Goal: Information Seeking & Learning: Find specific fact

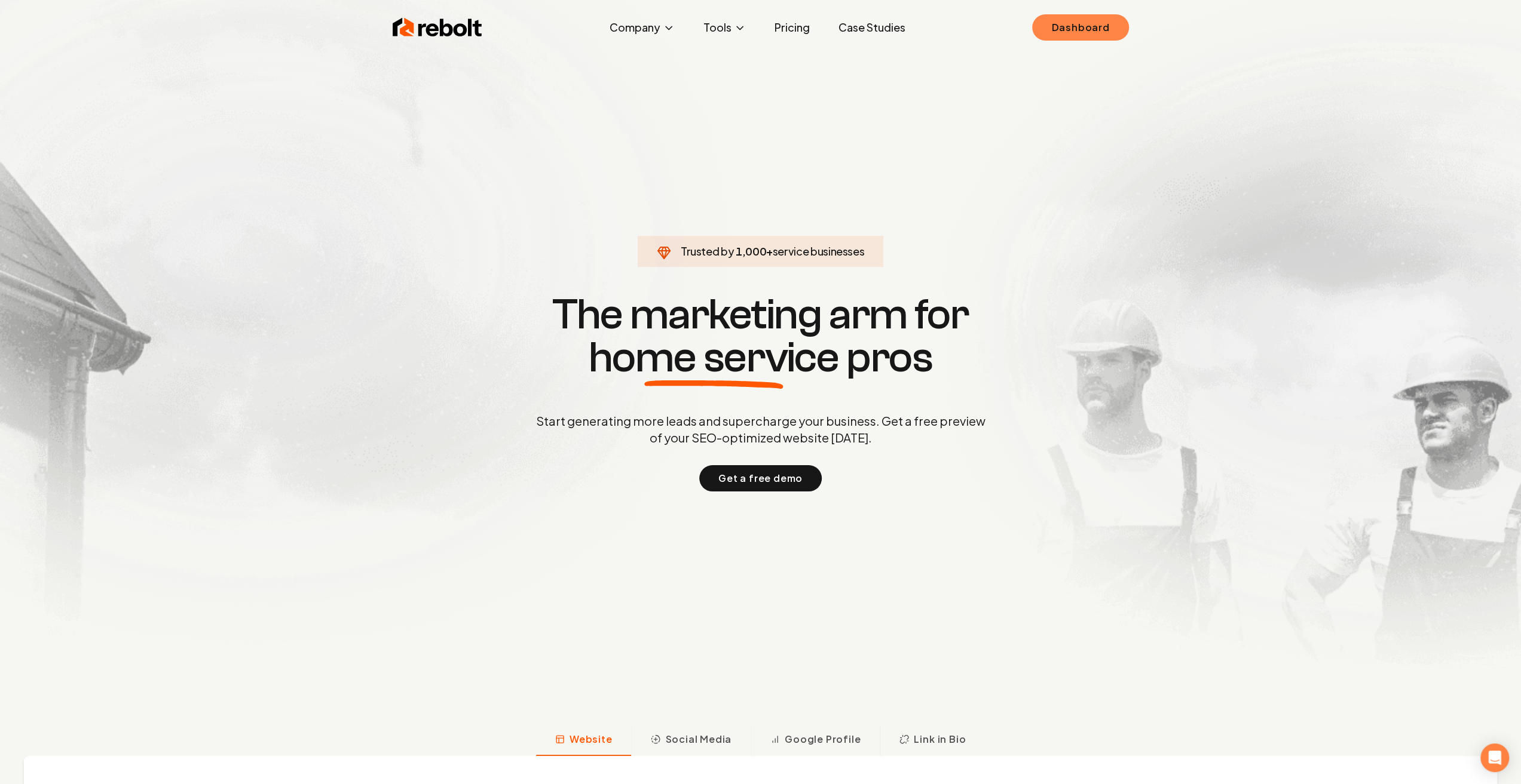
click at [1097, 29] on link "Dashboard" at bounding box center [1080, 28] width 96 height 27
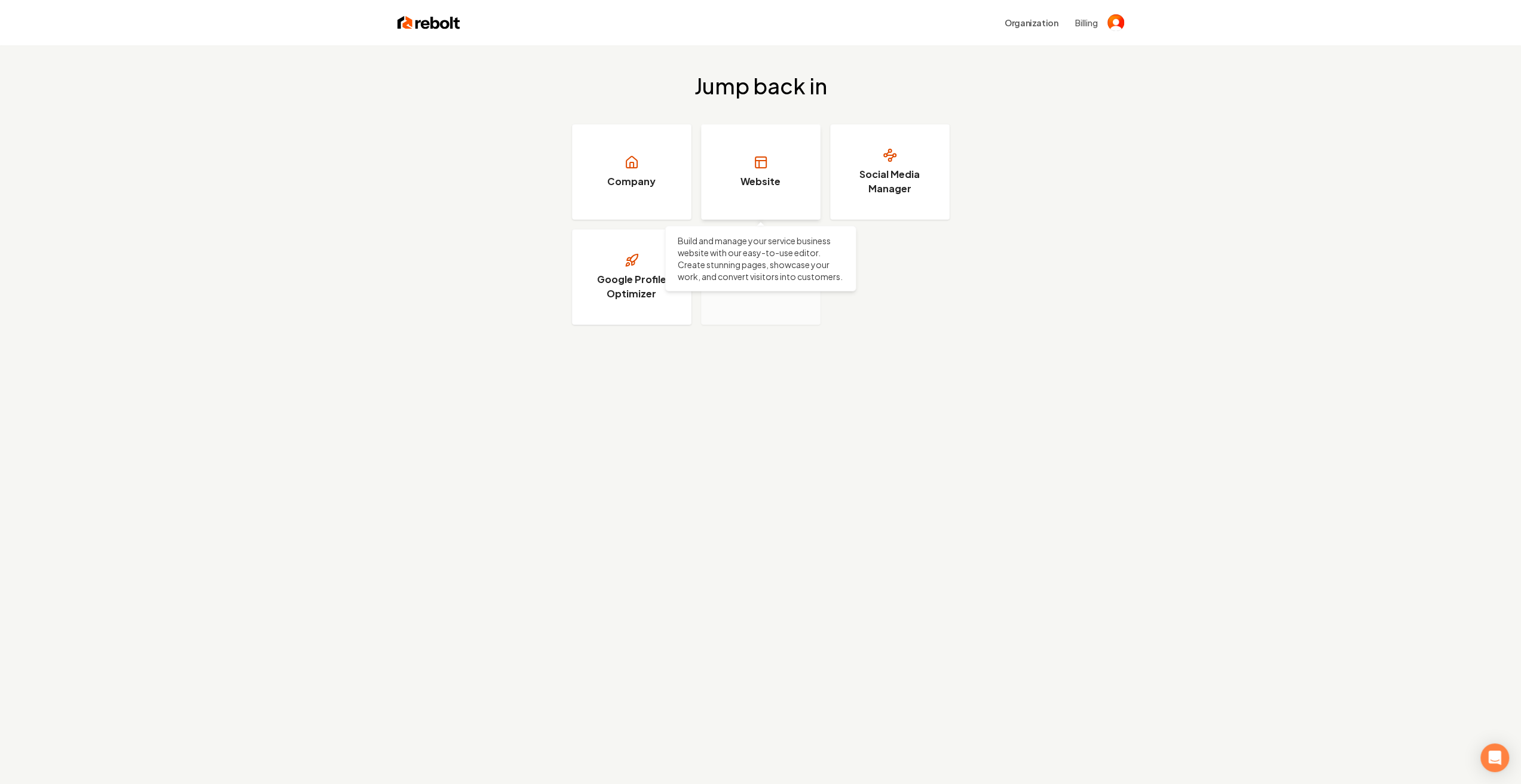
click at [803, 179] on link "Website" at bounding box center [760, 172] width 120 height 96
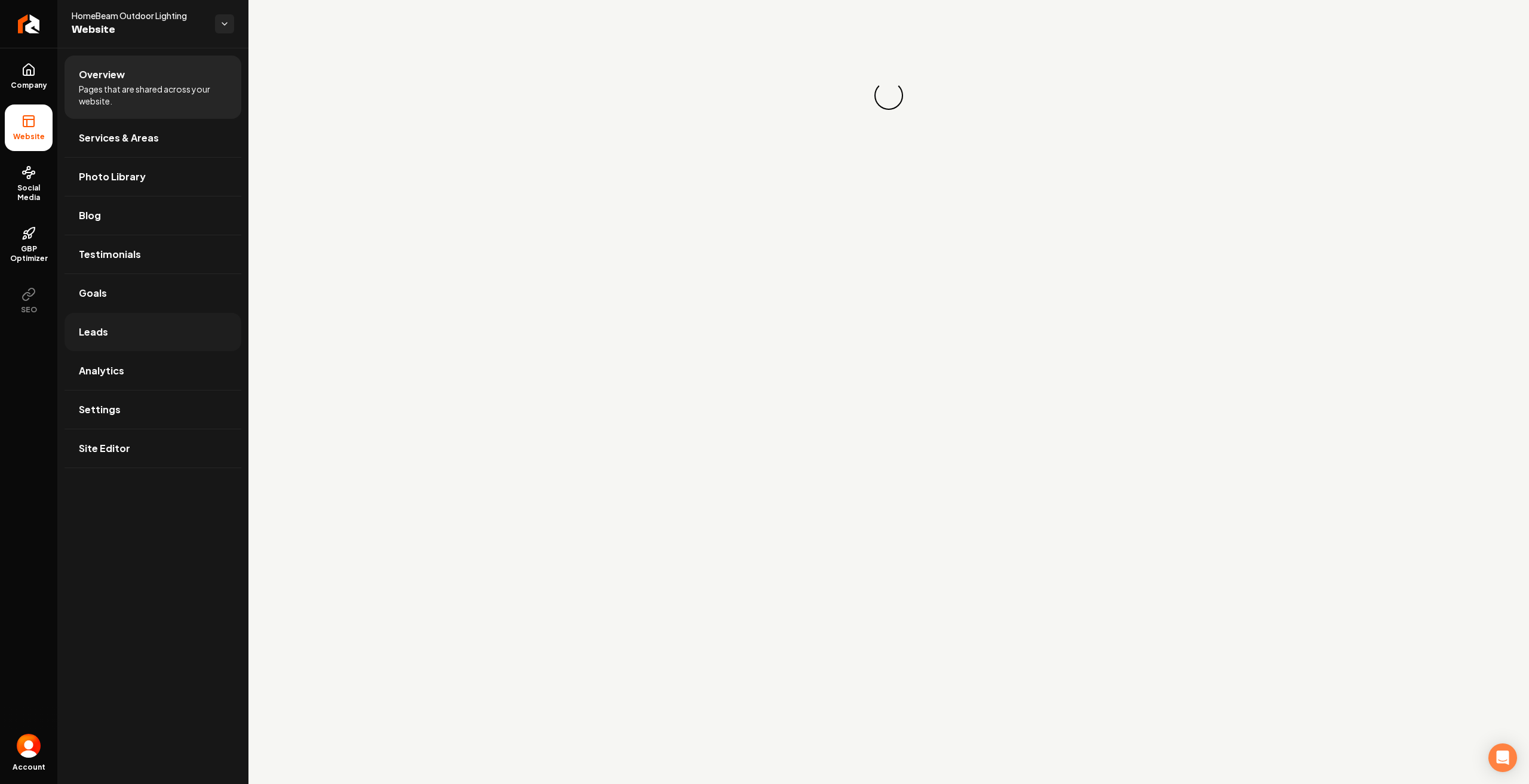
click at [113, 325] on link "Leads" at bounding box center [153, 332] width 177 height 39
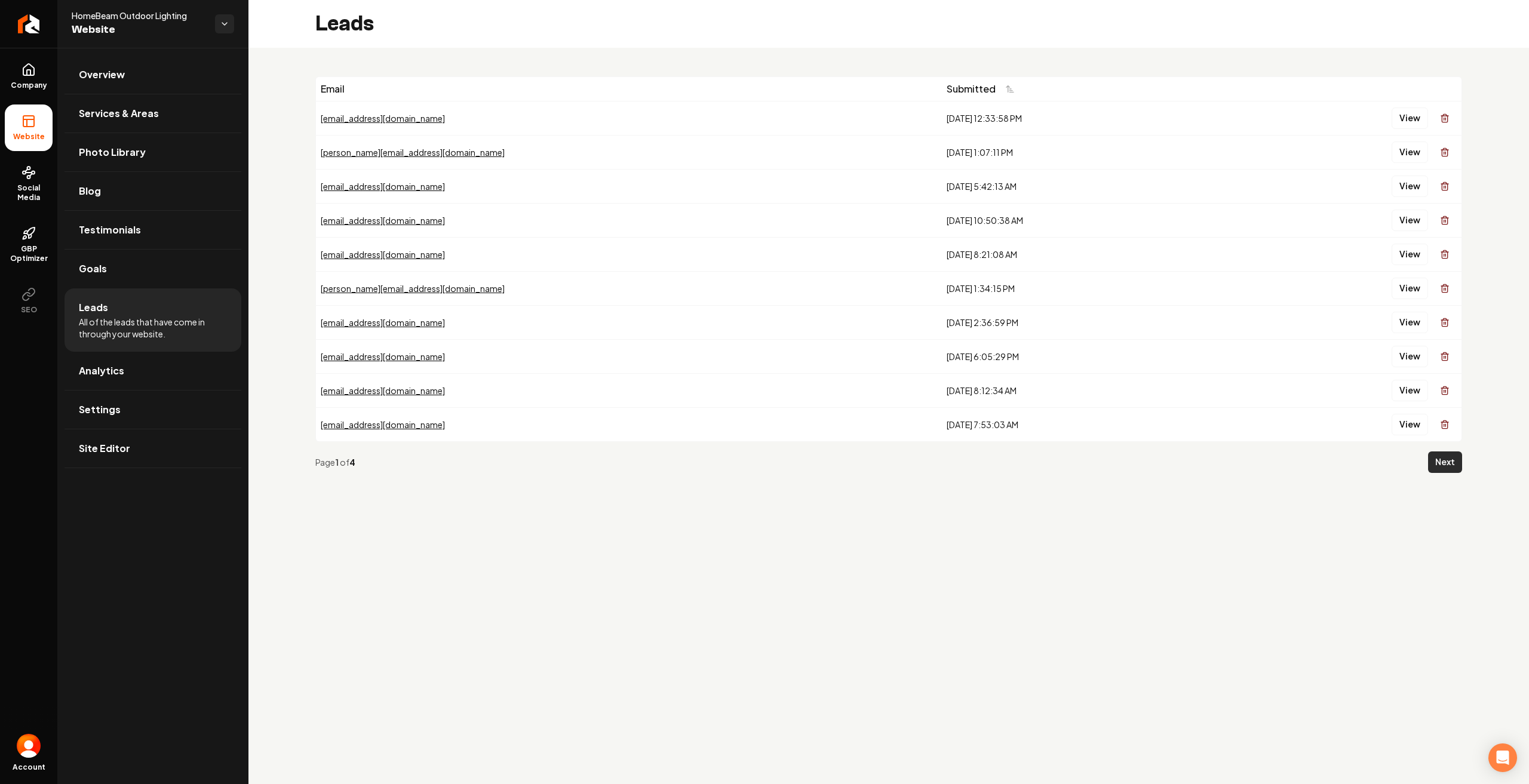
click at [1451, 467] on button "Next" at bounding box center [1445, 462] width 34 height 21
click at [1445, 463] on button "Next" at bounding box center [1445, 462] width 34 height 21
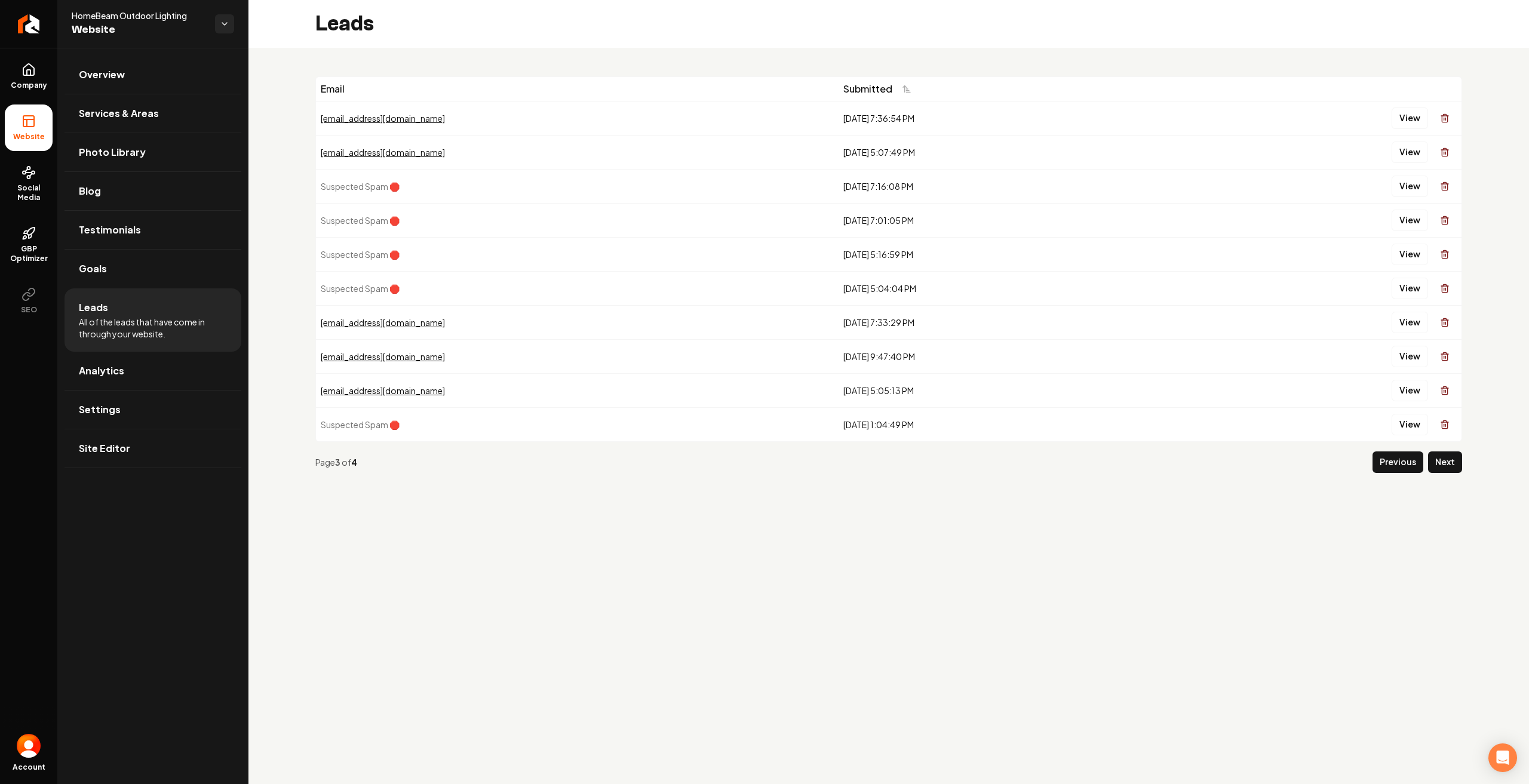
click at [1445, 463] on button "Next" at bounding box center [1445, 462] width 34 height 21
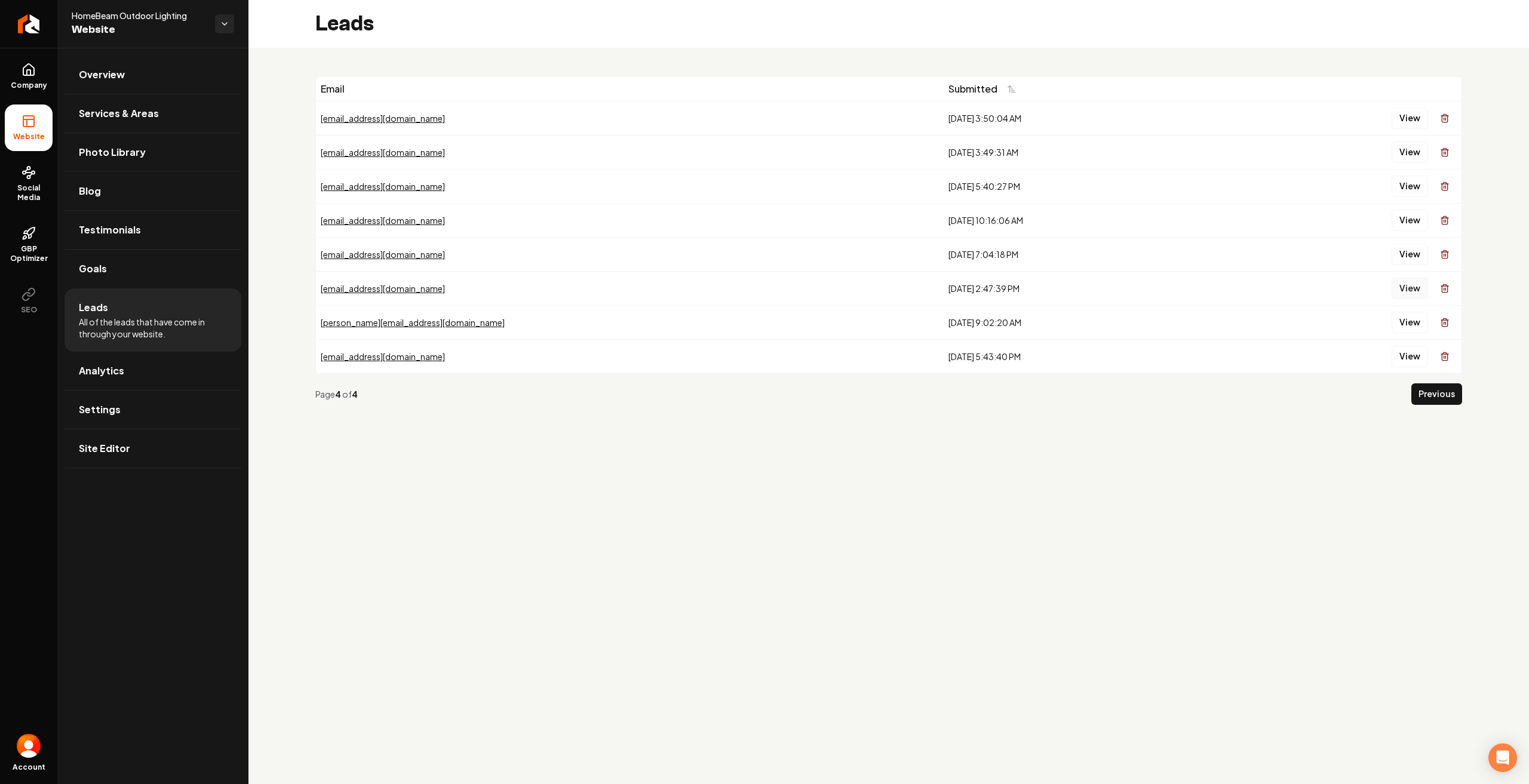
click at [1412, 290] on button "View" at bounding box center [1409, 288] width 37 height 21
click at [1406, 251] on button "View" at bounding box center [1409, 254] width 37 height 21
click at [1410, 224] on button "View" at bounding box center [1409, 220] width 37 height 21
click at [1412, 181] on button "View" at bounding box center [1409, 187] width 37 height 21
click at [1415, 147] on button "View" at bounding box center [1409, 152] width 37 height 21
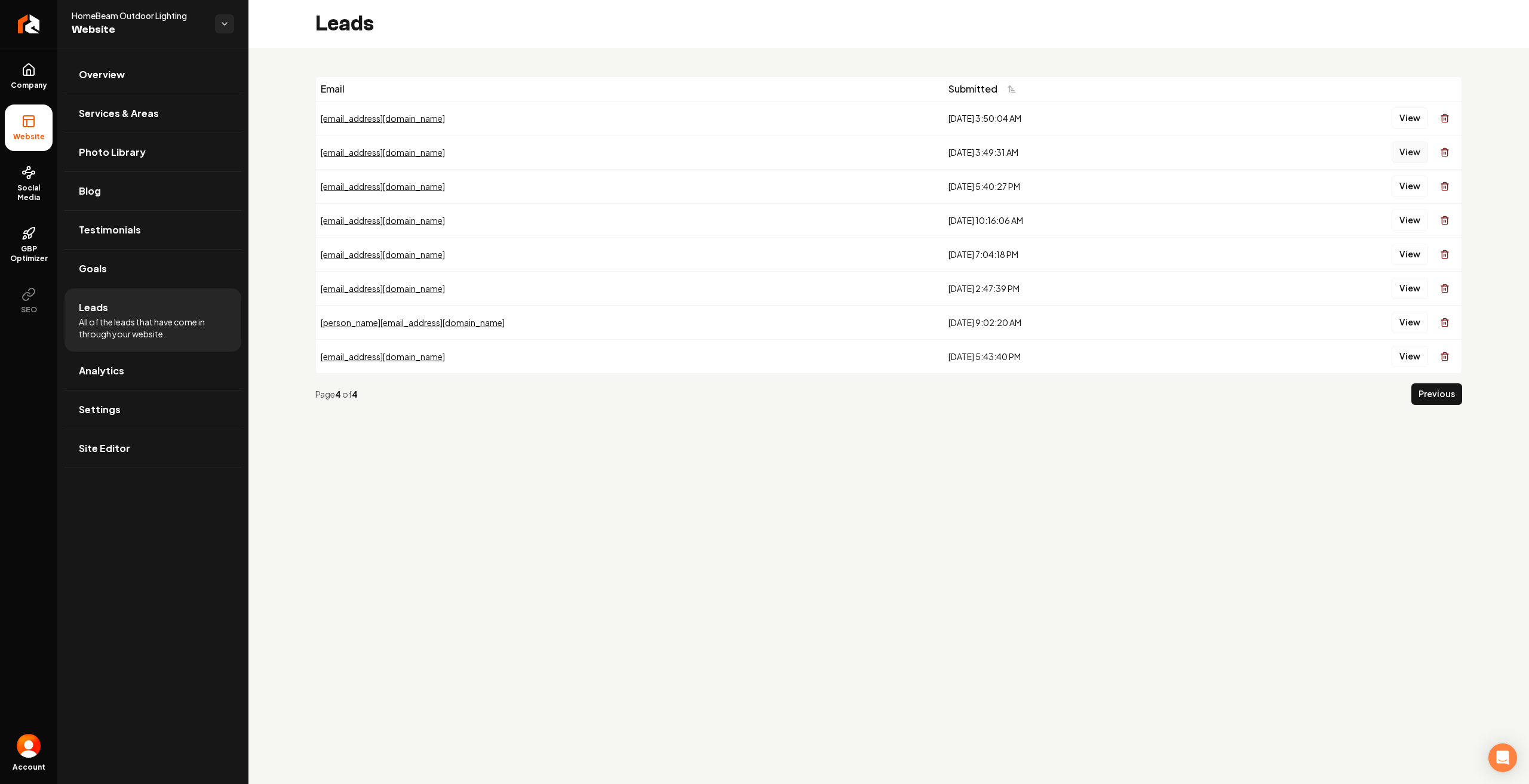
click at [1413, 145] on button "View" at bounding box center [1409, 152] width 37 height 21
click at [1409, 120] on button "View" at bounding box center [1409, 118] width 37 height 21
click at [1439, 390] on button "Previous" at bounding box center [1437, 394] width 50 height 21
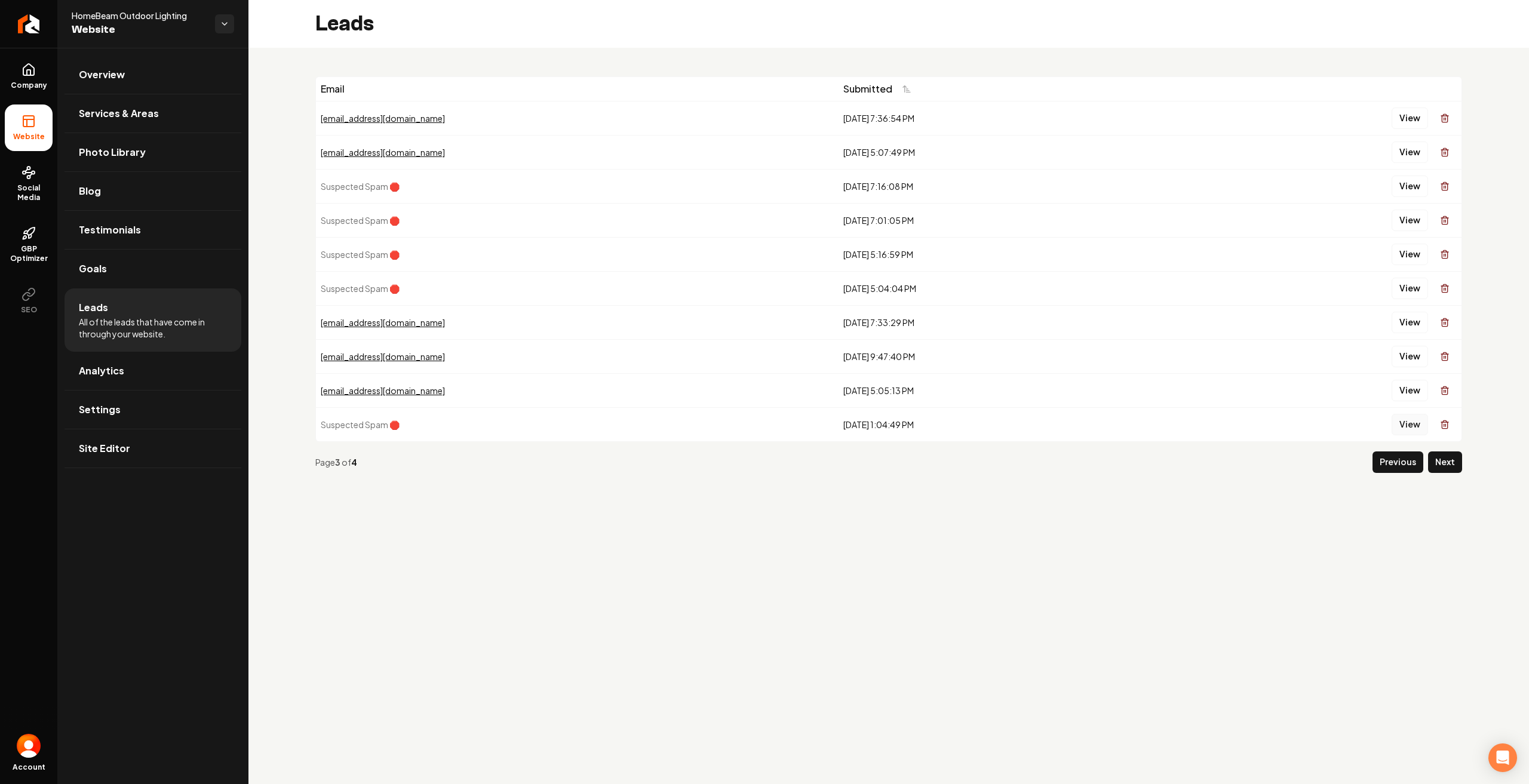
click at [1409, 424] on button "View" at bounding box center [1409, 425] width 37 height 21
drag, startPoint x: 1340, startPoint y: 521, endPoint x: 1373, endPoint y: 481, distance: 51.9
click at [1409, 383] on button "View" at bounding box center [1409, 390] width 37 height 21
click at [1420, 399] on div "View" at bounding box center [1316, 390] width 282 height 24
click at [1414, 392] on button "View" at bounding box center [1409, 390] width 37 height 21
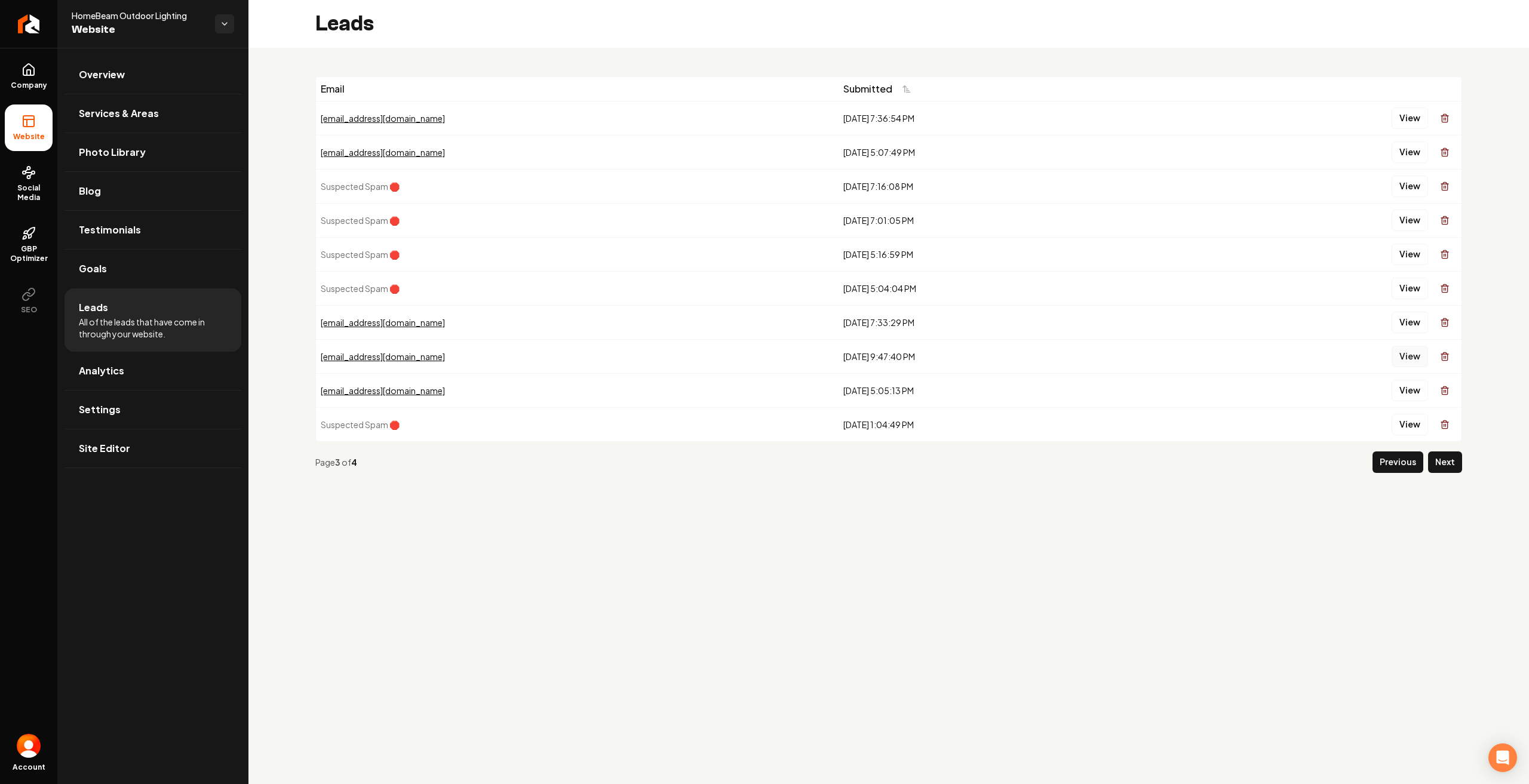
click at [1419, 357] on button "View" at bounding box center [1409, 356] width 37 height 21
click at [1415, 390] on button "View" at bounding box center [1409, 390] width 37 height 21
click at [1419, 119] on button "View" at bounding box center [1409, 118] width 37 height 21
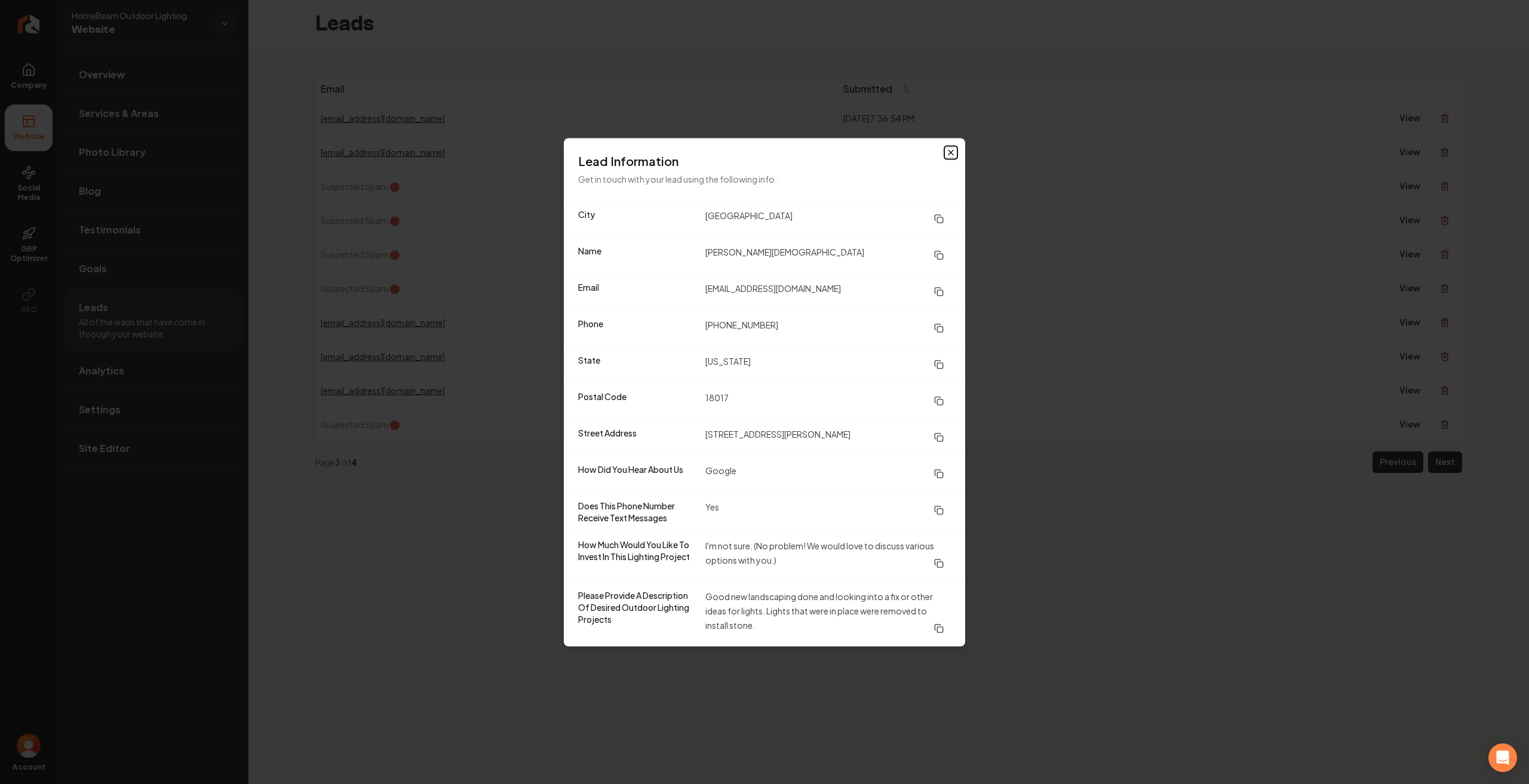
click at [951, 151] on icon "button" at bounding box center [951, 152] width 9 height 9
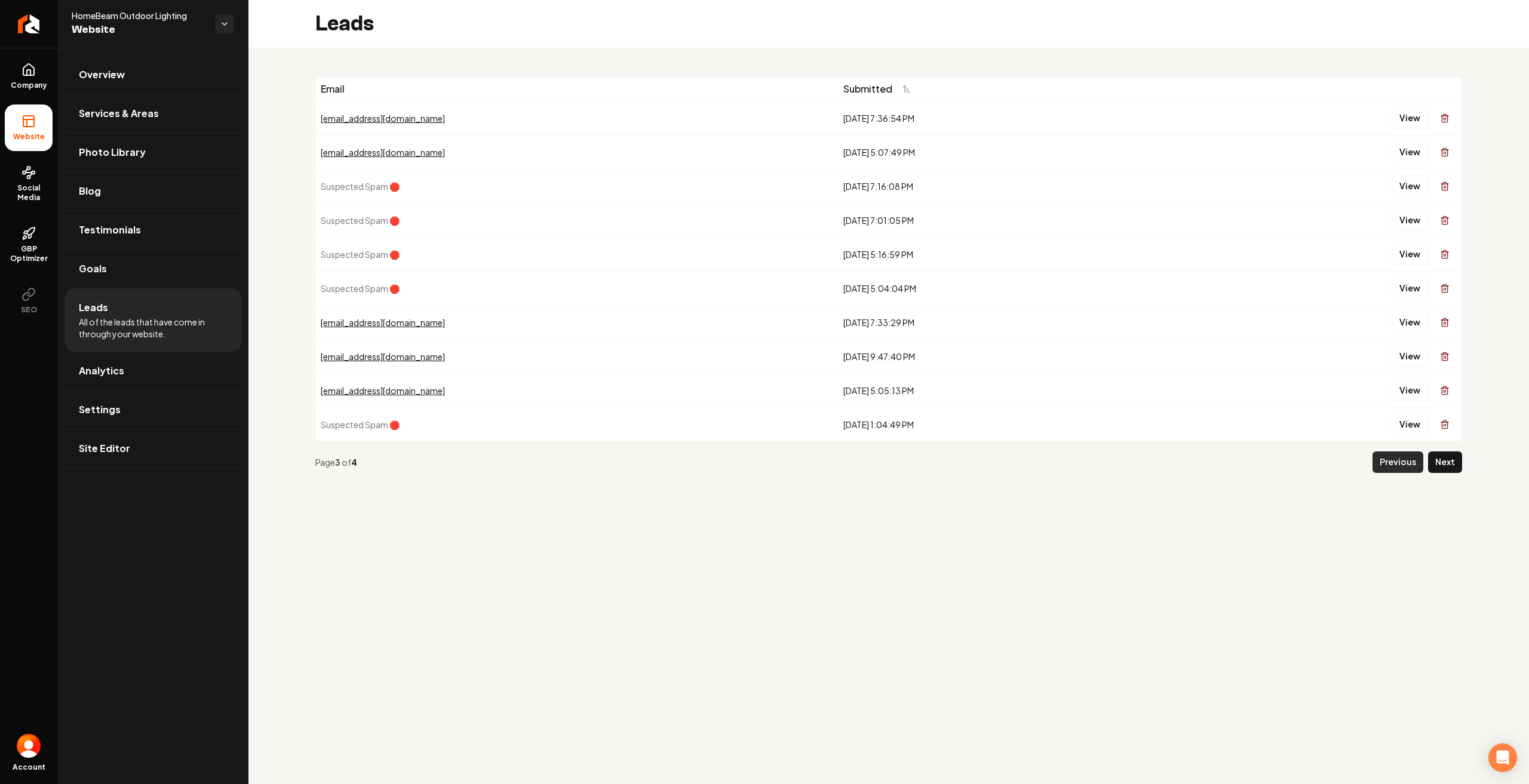
click at [1409, 464] on button "Previous" at bounding box center [1398, 462] width 50 height 21
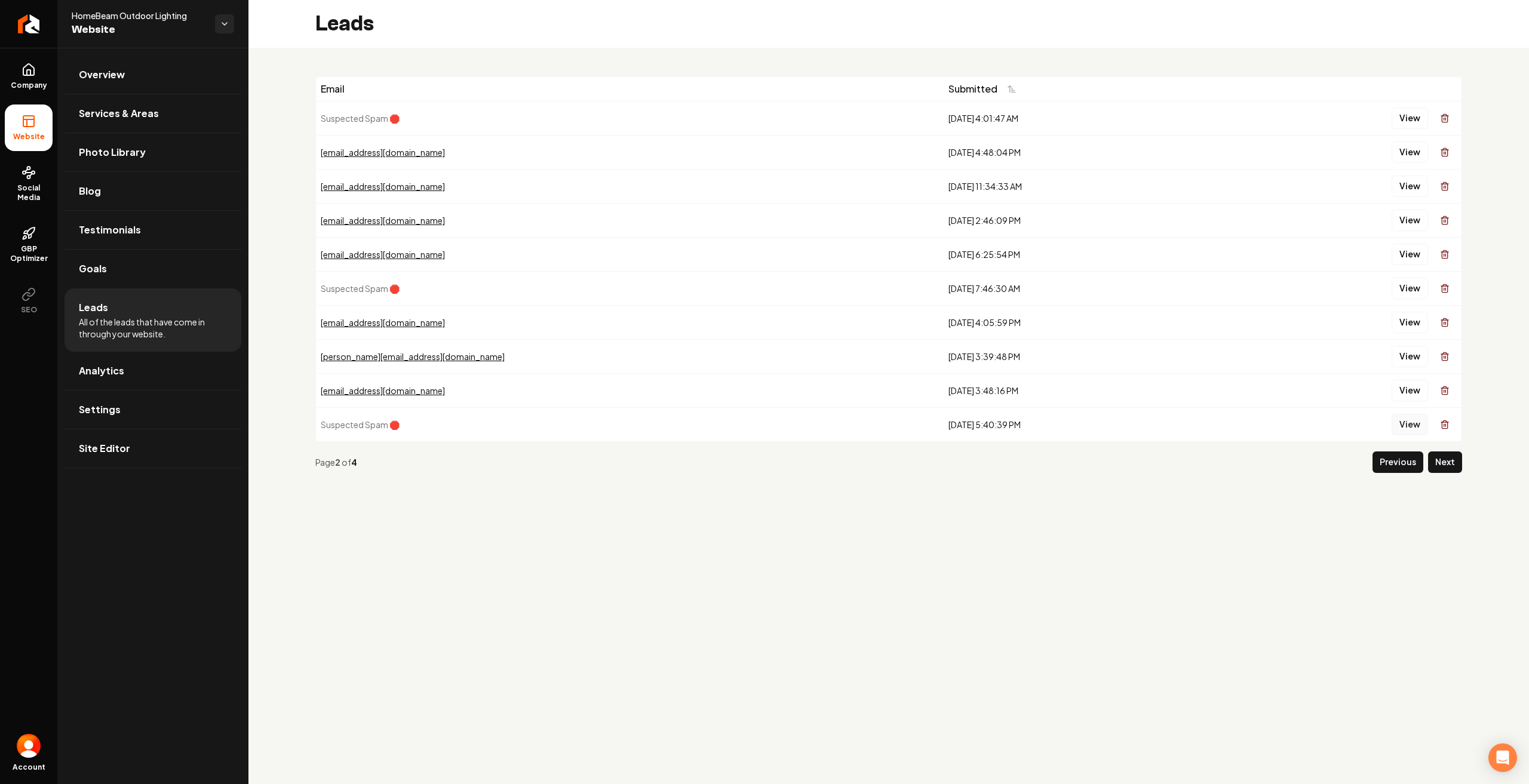
click at [1419, 422] on button "View" at bounding box center [1409, 425] width 37 height 21
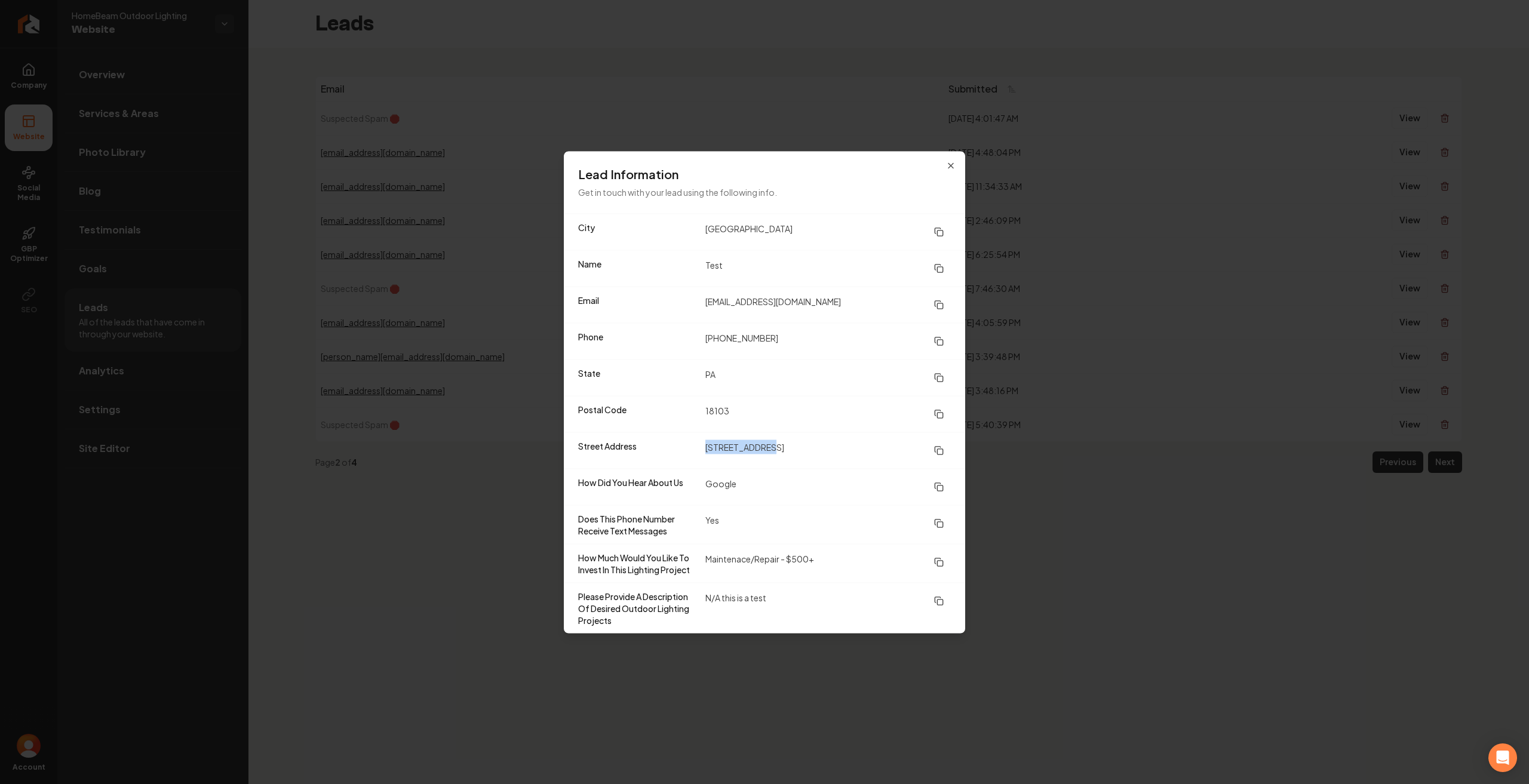
drag, startPoint x: 771, startPoint y: 446, endPoint x: 701, endPoint y: 453, distance: 70.3
click at [701, 453] on div "Street Address [STREET_ADDRESS]" at bounding box center [764, 450] width 402 height 37
copy dd "[STREET_ADDRESS]"
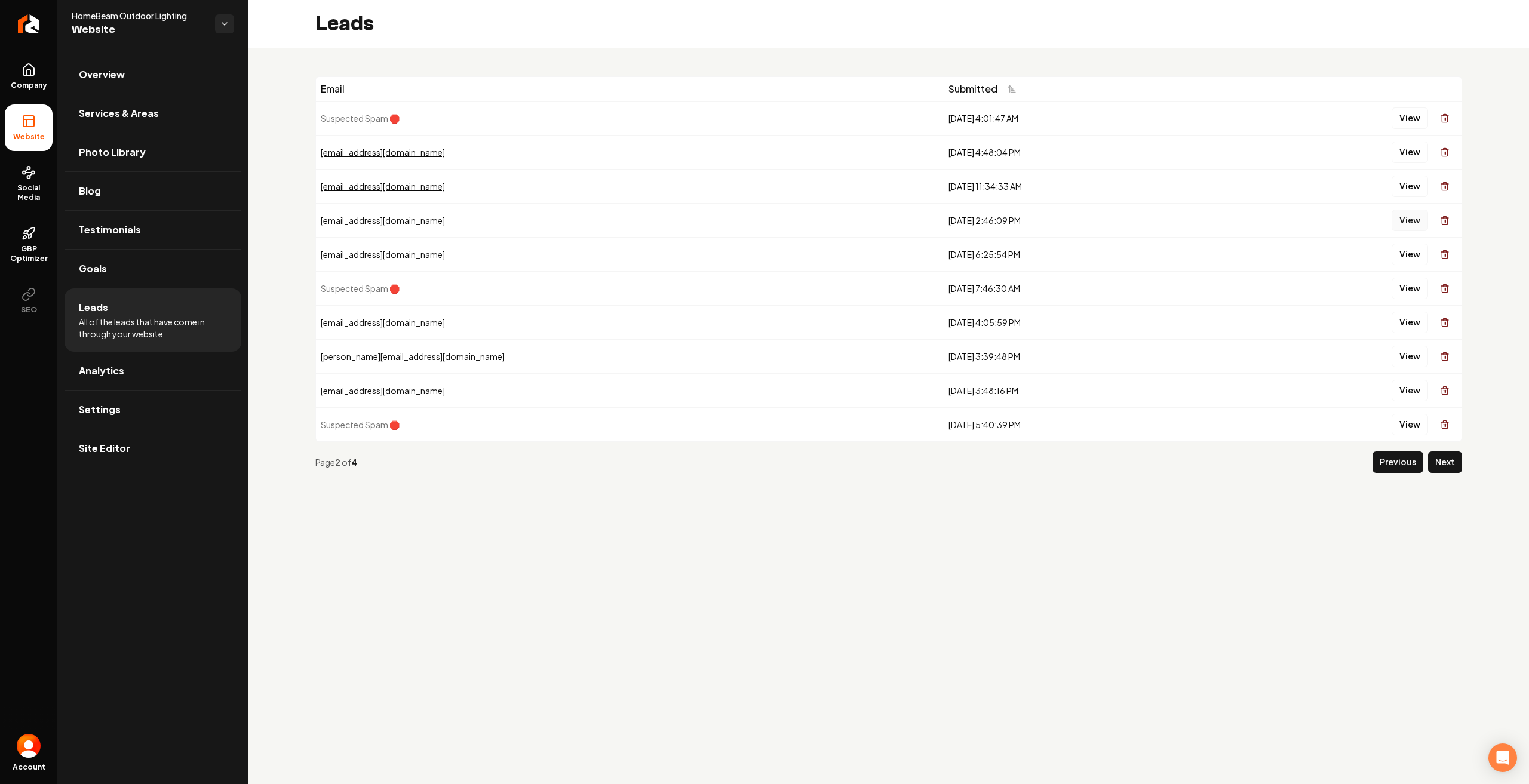
click at [1418, 215] on button "View" at bounding box center [1409, 220] width 37 height 21
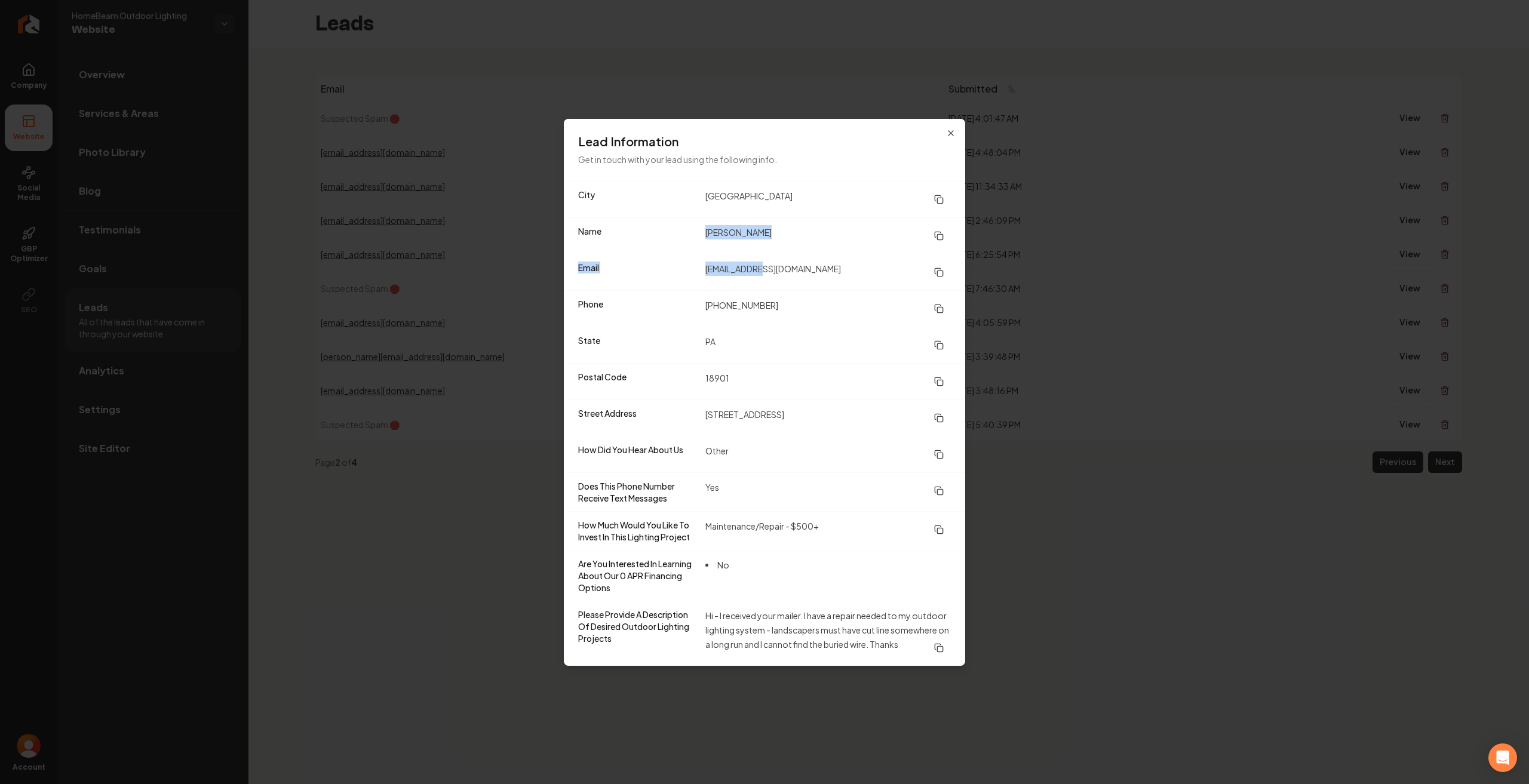
drag, startPoint x: 706, startPoint y: 229, endPoint x: 765, endPoint y: 255, distance: 64.5
click at [765, 255] on dl "City [GEOGRAPHIC_DATA] Name [PERSON_NAME] Email [EMAIL_ADDRESS][DOMAIN_NAME] Ph…" at bounding box center [764, 424] width 402 height 485
click at [775, 242] on dd "[PERSON_NAME]" at bounding box center [829, 236] width 246 height 21
drag, startPoint x: 781, startPoint y: 413, endPoint x: 703, endPoint y: 417, distance: 78.1
click at [703, 417] on div "Street Address [STREET_ADDRESS]" at bounding box center [764, 418] width 402 height 37
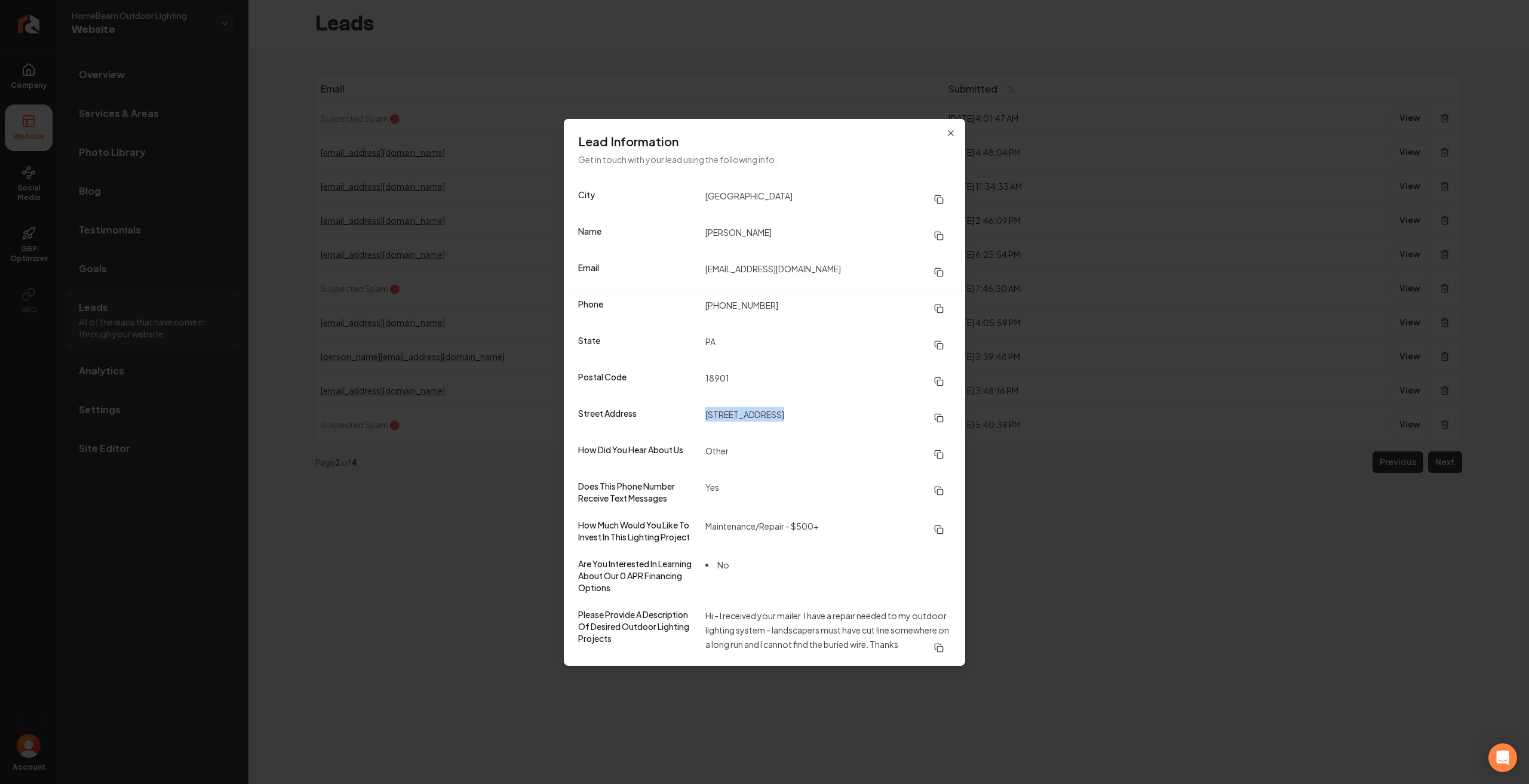
copy dd "[STREET_ADDRESS]"
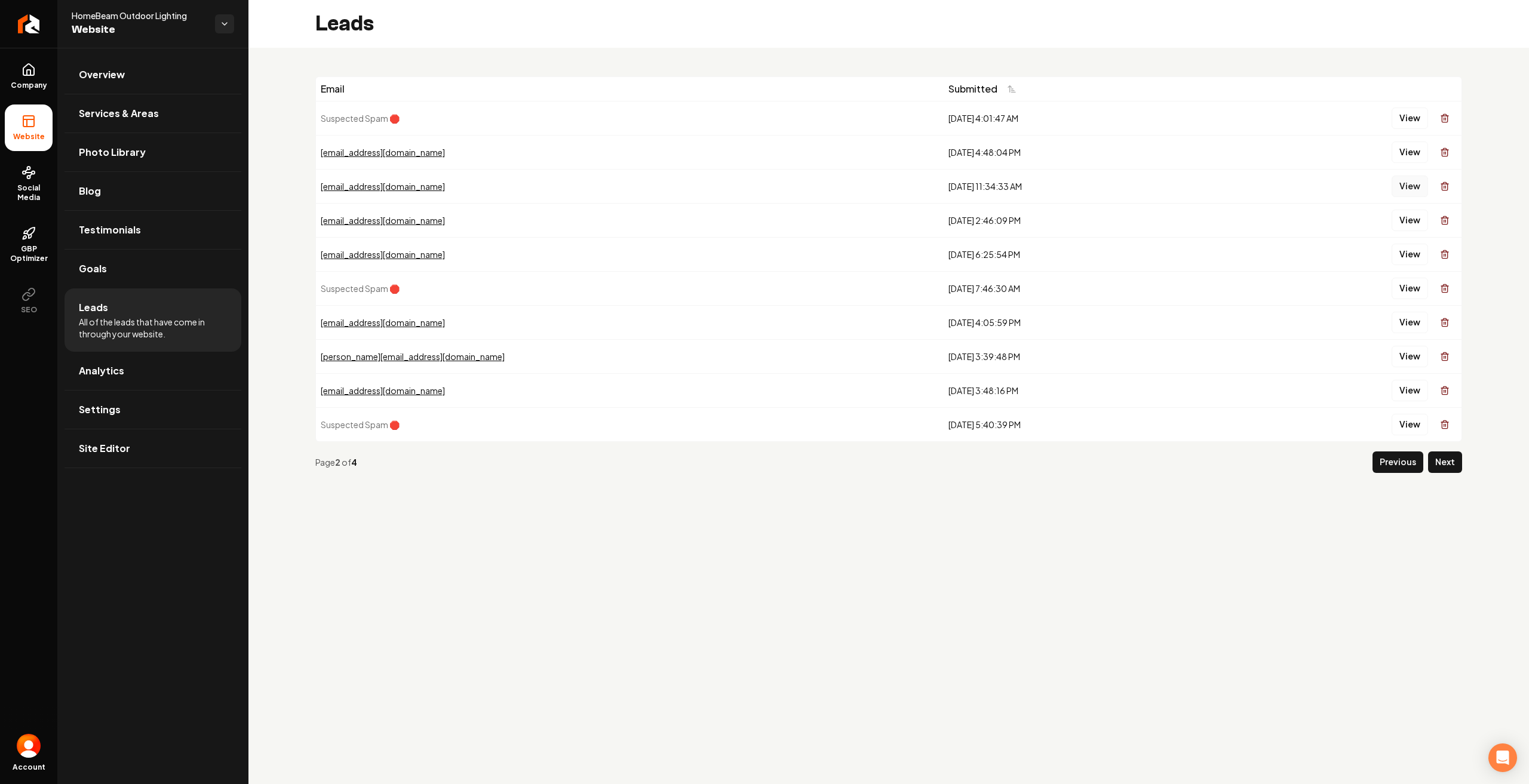
click at [1412, 182] on button "View" at bounding box center [1409, 187] width 37 height 21
click at [1416, 124] on button "View" at bounding box center [1409, 118] width 37 height 21
click at [1415, 461] on button "Previous" at bounding box center [1398, 462] width 50 height 21
click at [1409, 217] on button "View" at bounding box center [1409, 220] width 37 height 21
click at [1415, 193] on button "View" at bounding box center [1409, 187] width 37 height 21
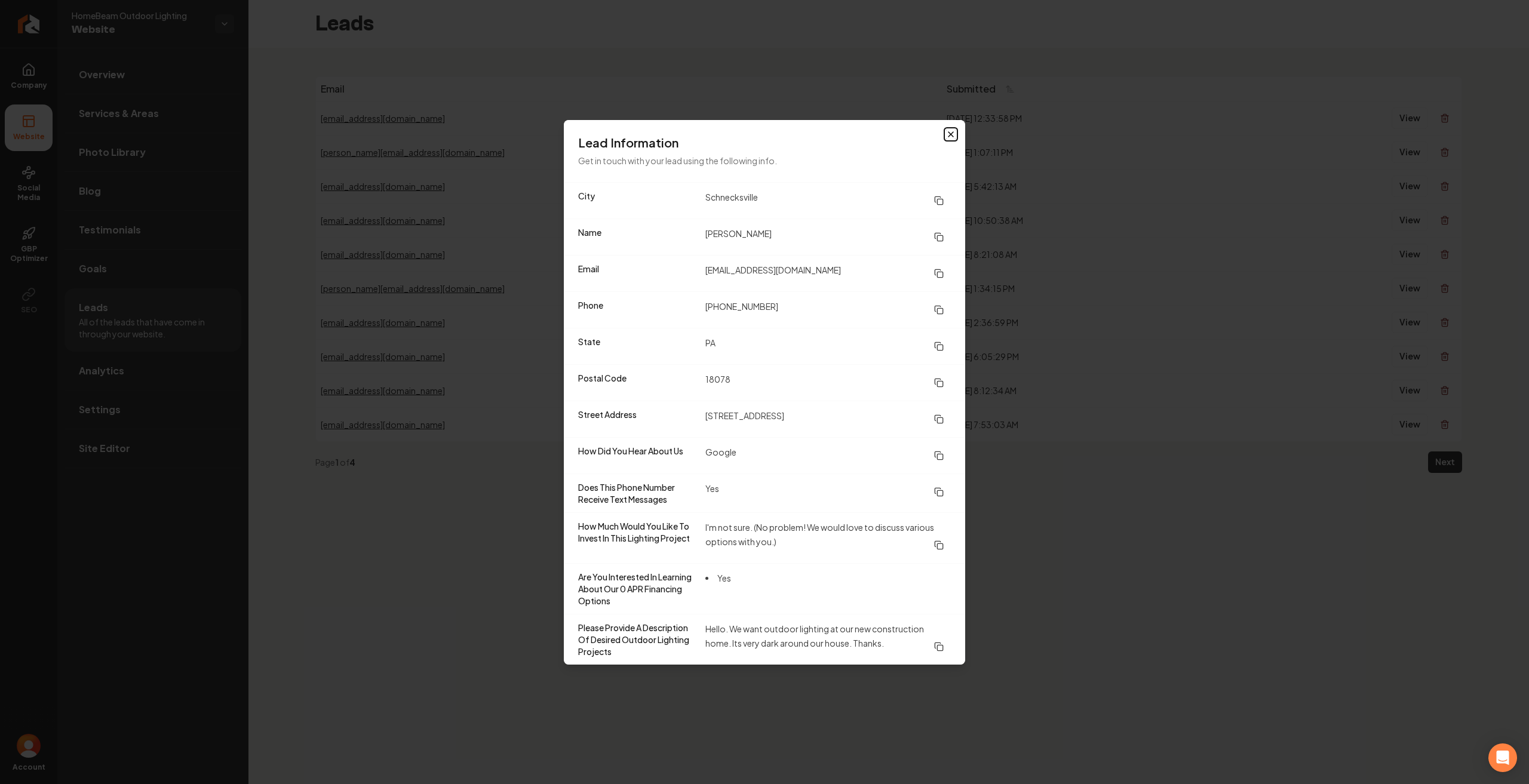
click at [947, 132] on icon "button" at bounding box center [951, 134] width 9 height 9
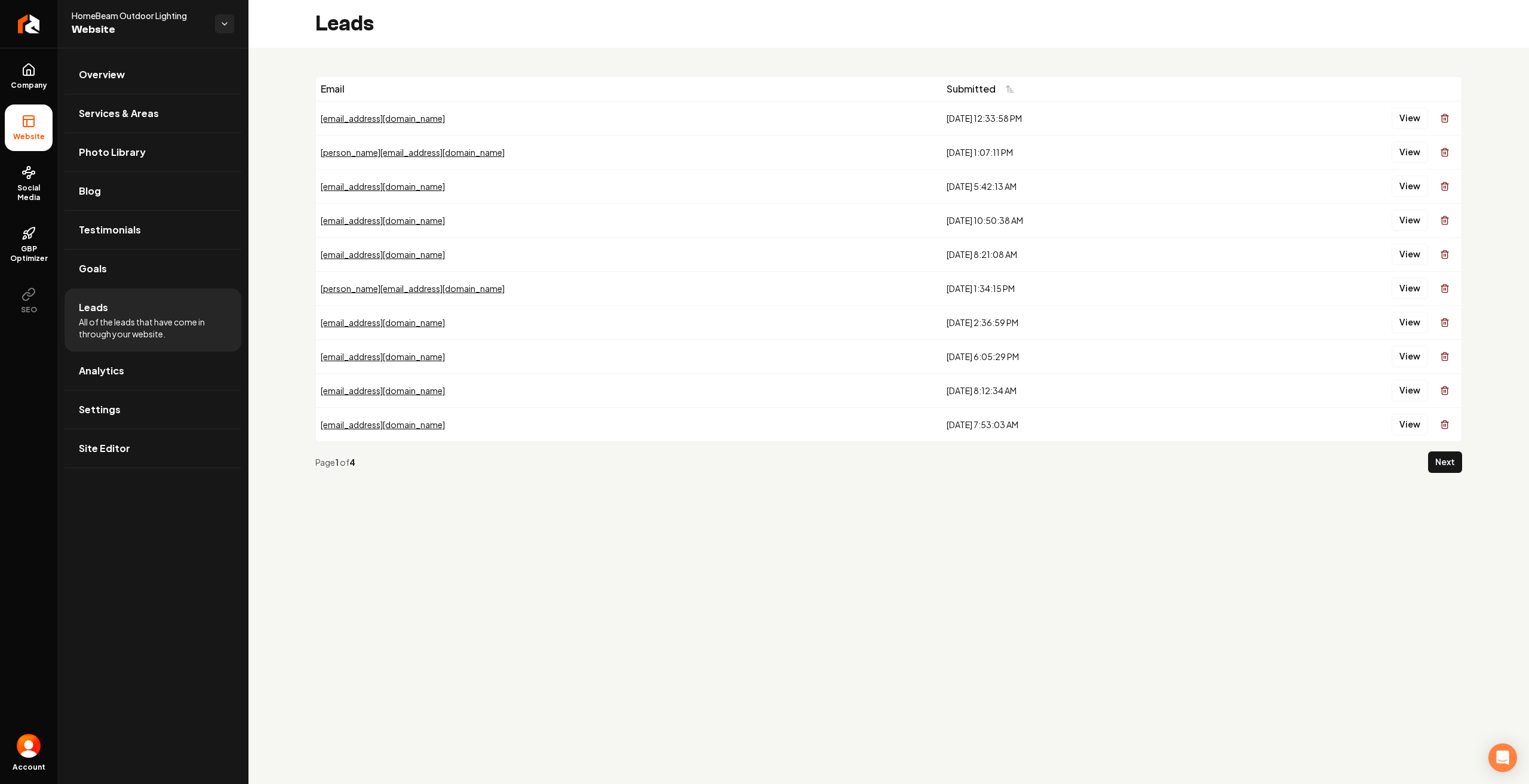
click at [1457, 442] on div "Page 1 of 4 Next" at bounding box center [889, 462] width 1147 height 40
click at [1455, 455] on button "Next" at bounding box center [1445, 462] width 34 height 21
click at [1435, 457] on button "Next" at bounding box center [1445, 462] width 34 height 21
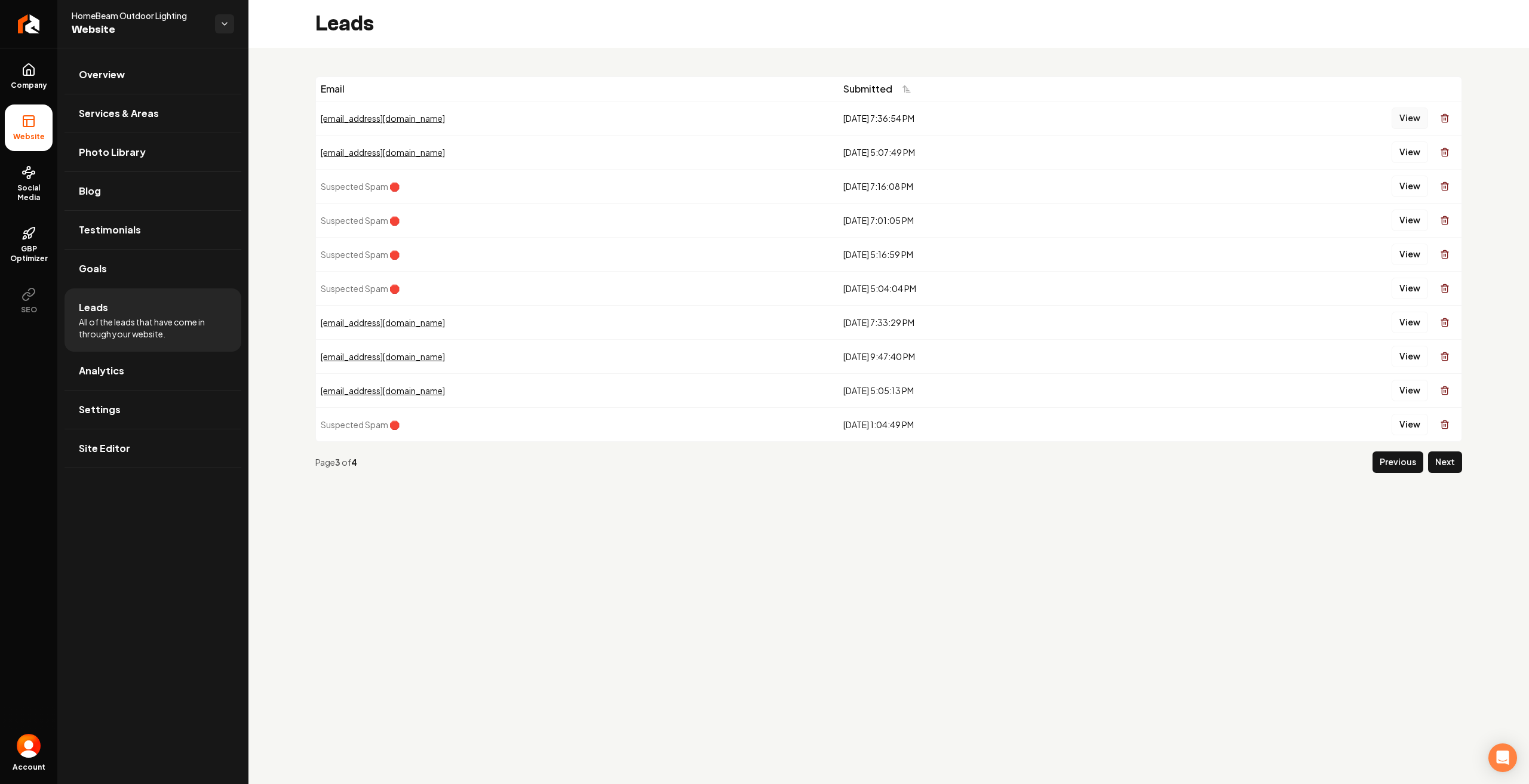
click at [1421, 122] on button "View" at bounding box center [1409, 118] width 37 height 21
click at [1415, 145] on button "View" at bounding box center [1409, 152] width 37 height 21
